Goal: Task Accomplishment & Management: Use online tool/utility

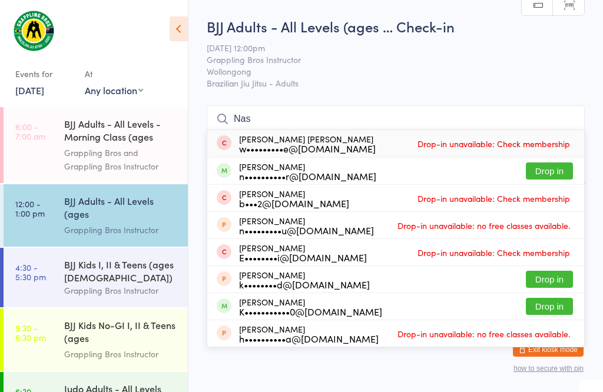
type input "Nas"
click at [554, 163] on button "Drop in" at bounding box center [549, 171] width 47 height 17
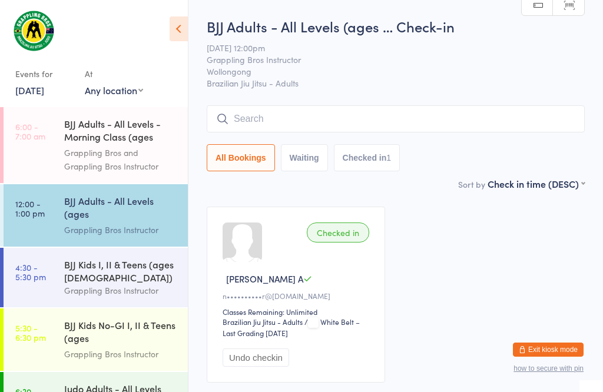
click at [477, 118] on input "search" at bounding box center [396, 118] width 378 height 27
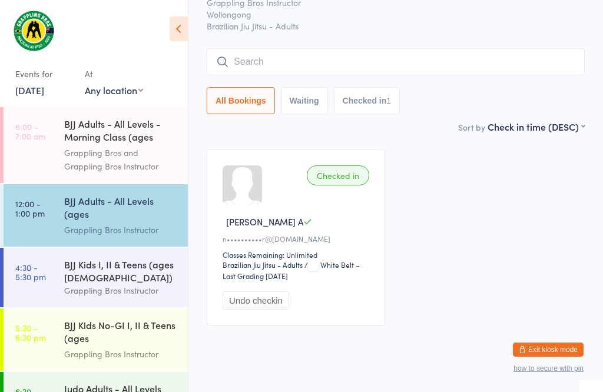
scroll to position [107, 0]
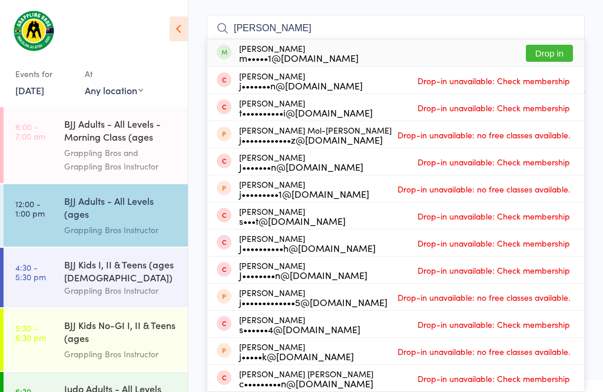
type input "[PERSON_NAME]"
click at [563, 45] on button "Drop in" at bounding box center [549, 53] width 47 height 17
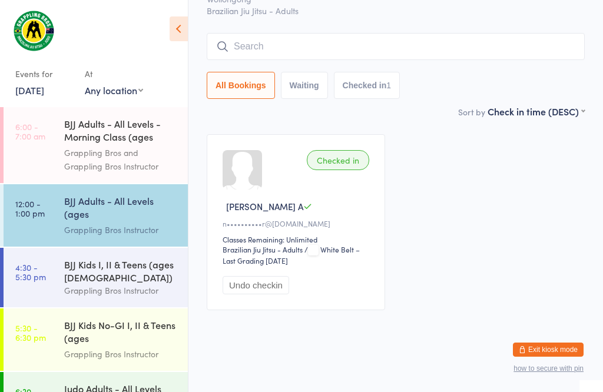
scroll to position [85, 0]
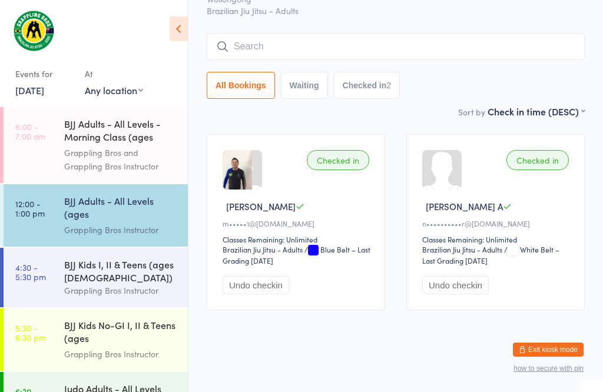
click at [102, 208] on div "BJJ Adults - All Levels (ages [DEMOGRAPHIC_DATA]+)" at bounding box center [121, 208] width 114 height 29
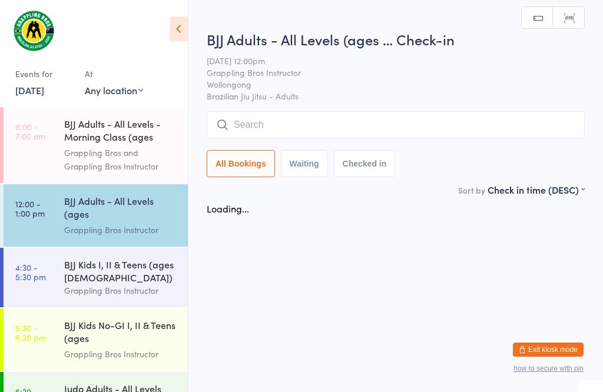
scroll to position [1, 0]
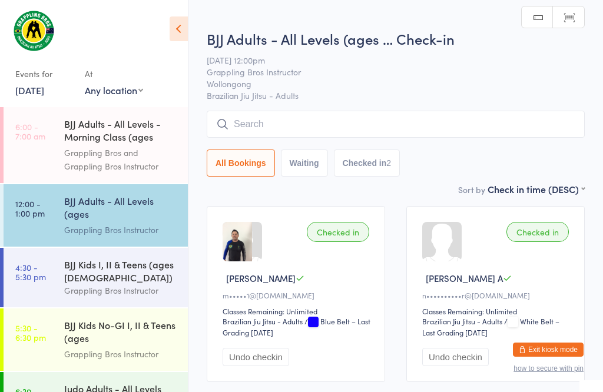
click at [252, 122] on input "search" at bounding box center [396, 124] width 378 height 27
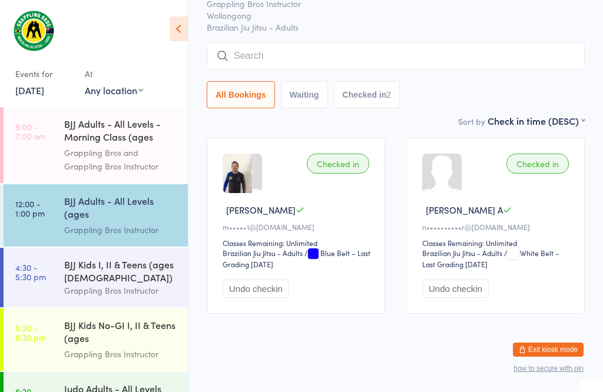
scroll to position [112, 0]
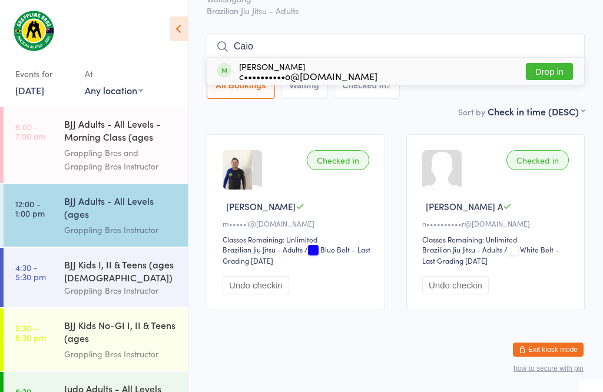
type input "Caio"
click at [271, 71] on div "c••••••••••o@[DOMAIN_NAME]" at bounding box center [308, 75] width 138 height 9
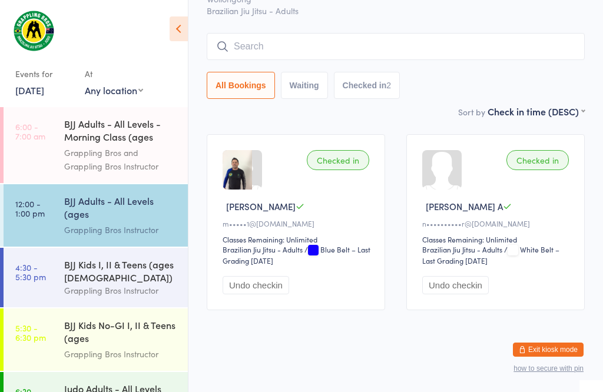
scroll to position [85, 0]
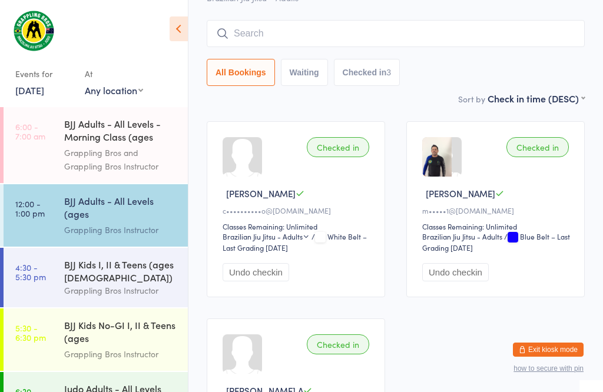
click at [274, 27] on input "search" at bounding box center [396, 33] width 378 height 27
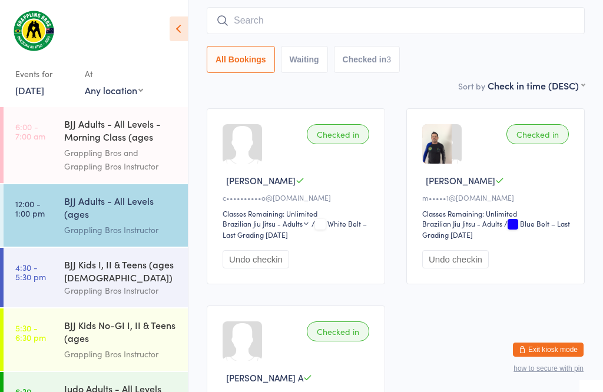
scroll to position [107, 0]
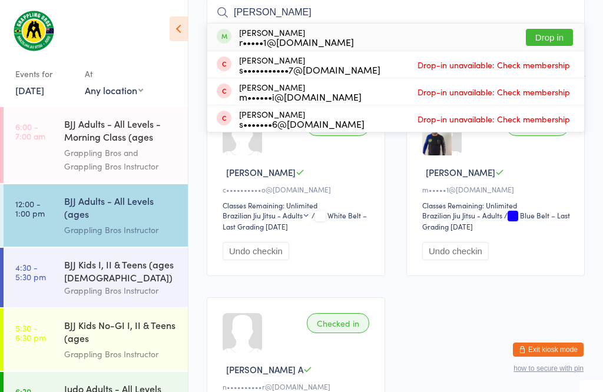
type input "[PERSON_NAME]"
click at [549, 31] on button "Drop in" at bounding box center [549, 37] width 47 height 17
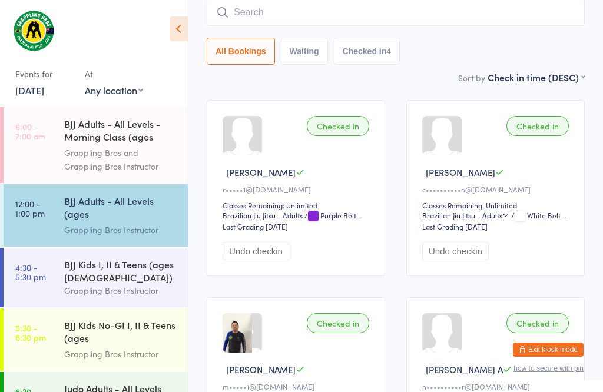
click at [460, 10] on input "search" at bounding box center [396, 12] width 378 height 27
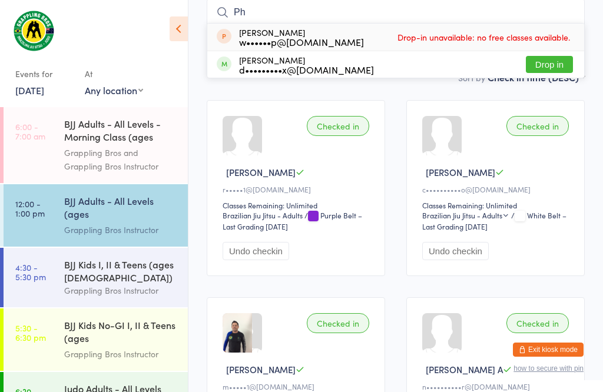
type input "Ph"
click at [357, 67] on div "[PERSON_NAME] d•••••••••x@[DOMAIN_NAME] Drop in" at bounding box center [395, 64] width 377 height 27
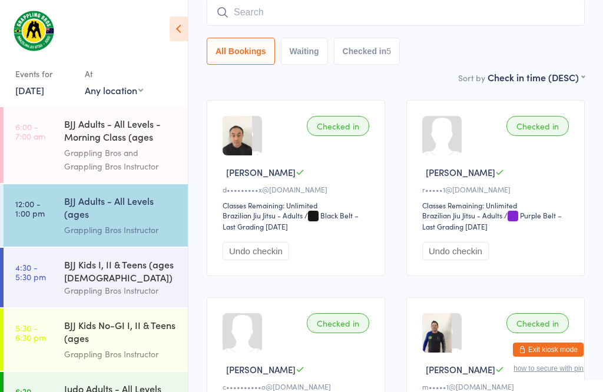
click at [290, 8] on input "search" at bounding box center [396, 12] width 378 height 27
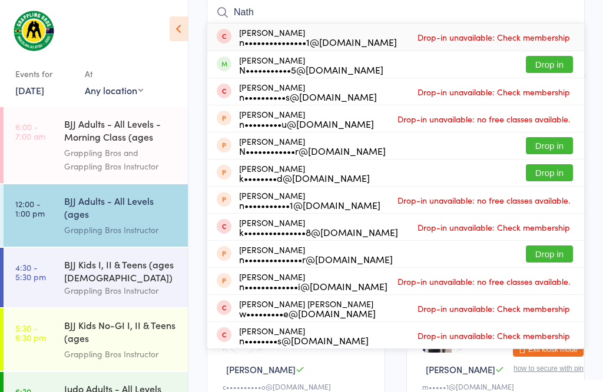
type input "Nath"
click at [549, 65] on button "Drop in" at bounding box center [549, 64] width 47 height 17
